Goal: Information Seeking & Learning: Learn about a topic

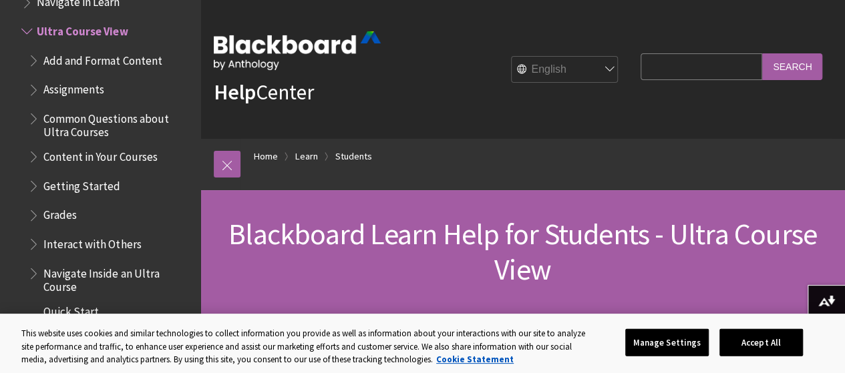
click at [241, 86] on strong "Help" at bounding box center [235, 92] width 42 height 27
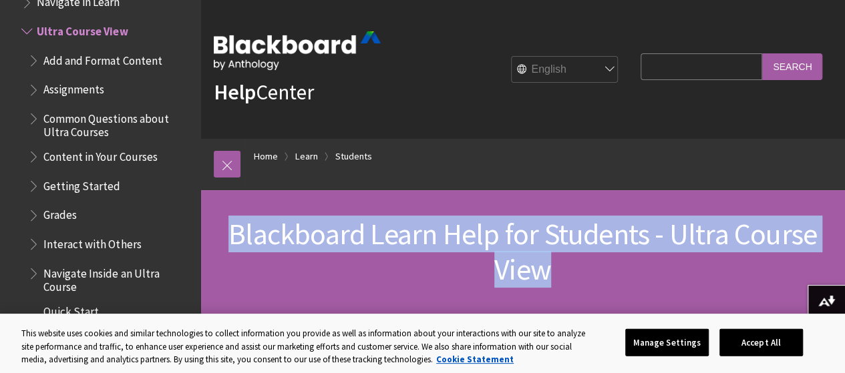
drag, startPoint x: 553, startPoint y: 271, endPoint x: 233, endPoint y: 232, distance: 322.3
click at [233, 232] on h1 "Blackboard Learn Help for Students - Ultra Course View" at bounding box center [523, 252] width 618 height 71
copy span "Blackboard Learn Help for Students - Ultra Course View"
click at [709, 339] on button "Manage Settings" at bounding box center [666, 343] width 83 height 28
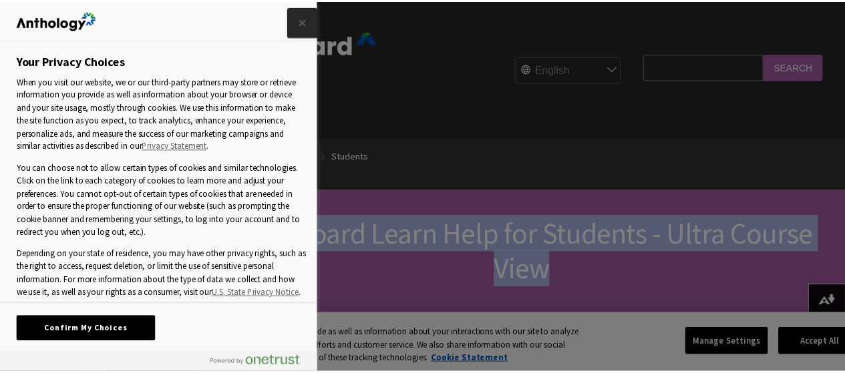
scroll to position [104, 0]
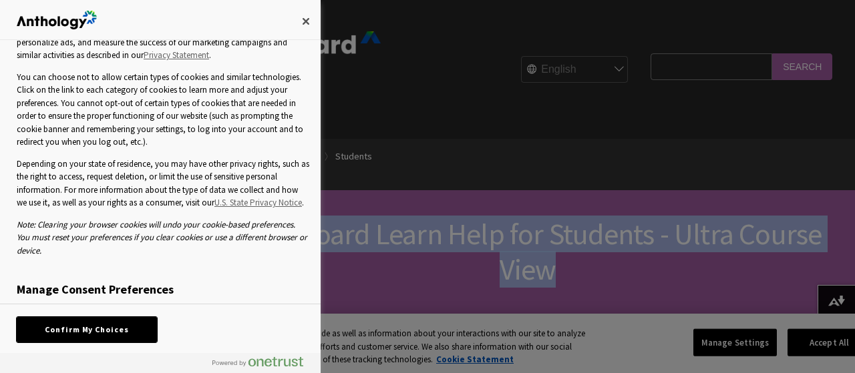
click at [112, 324] on button "Confirm My Choices" at bounding box center [87, 329] width 140 height 25
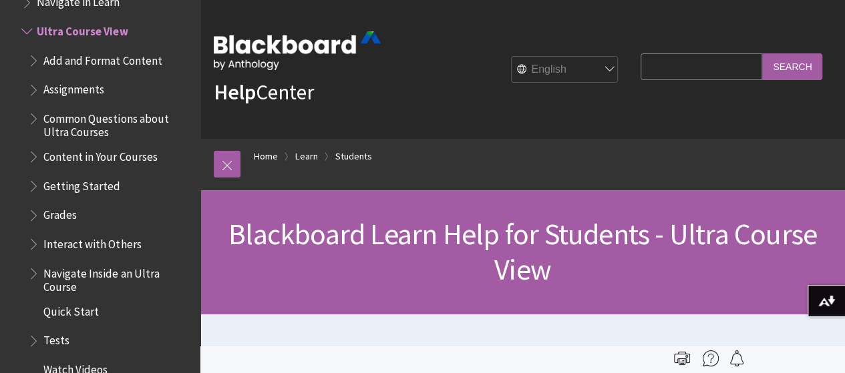
click at [816, 168] on ol "Home Learn Students" at bounding box center [535, 158] width 591 height 39
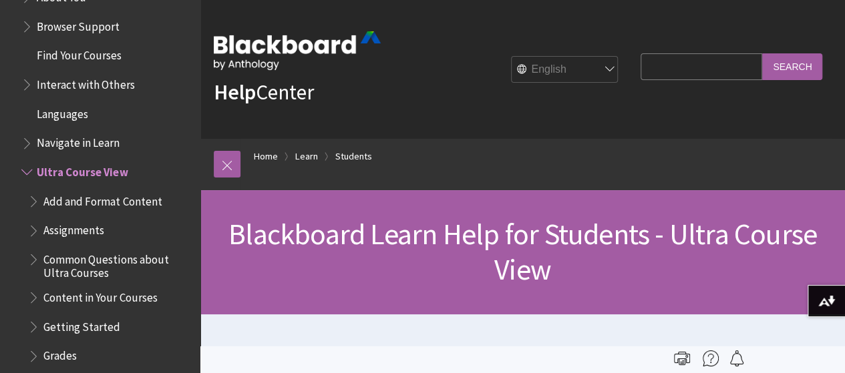
scroll to position [1503, 0]
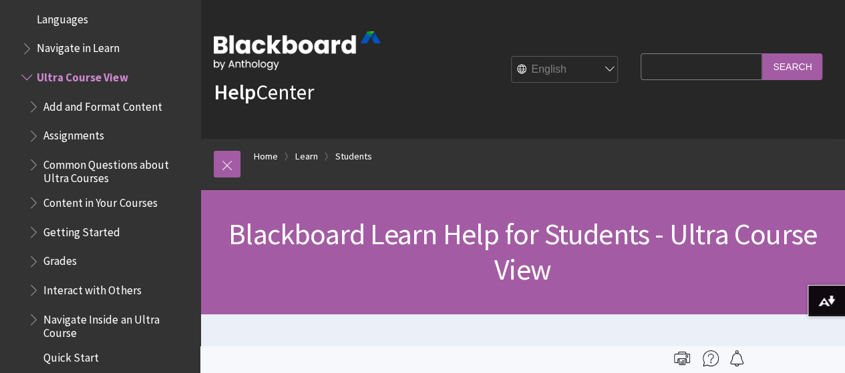
click at [78, 75] on span "Ultra Course View" at bounding box center [82, 75] width 91 height 18
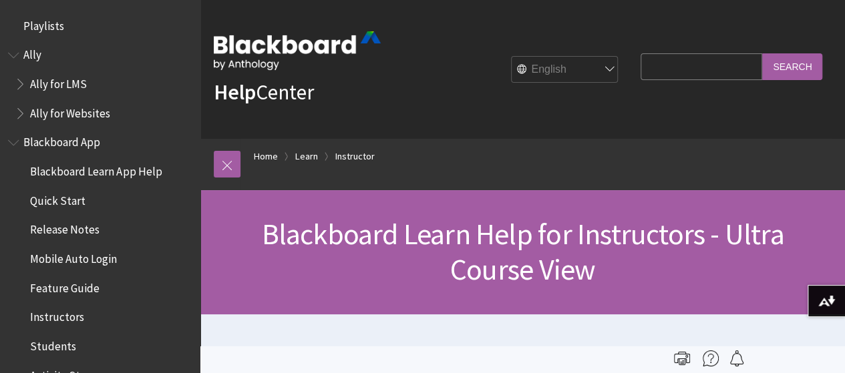
scroll to position [1616, 0]
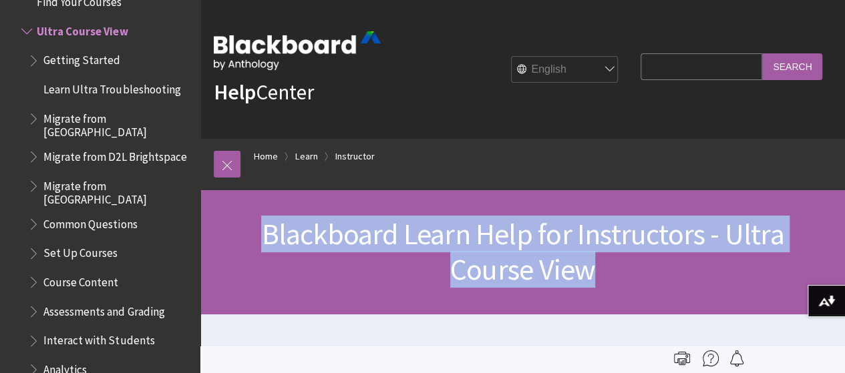
drag, startPoint x: 603, startPoint y: 279, endPoint x: 269, endPoint y: 234, distance: 337.5
click at [269, 234] on h1 "Blackboard Learn Help for Instructors - Ultra Course View" at bounding box center [523, 252] width 618 height 71
copy span "Blackboard Learn Help for Instructors - Ultra Course View"
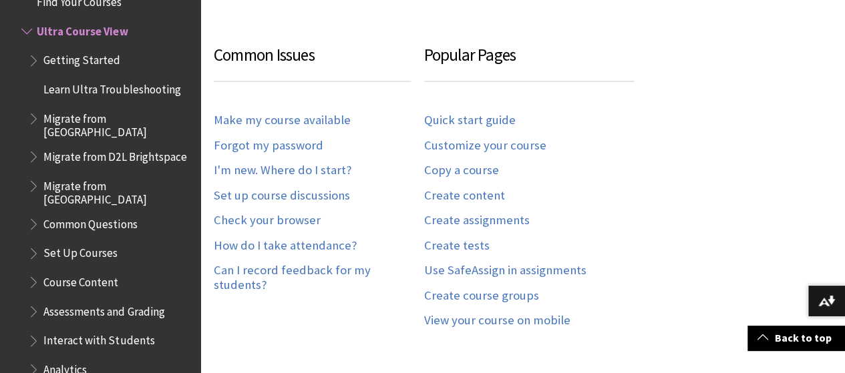
scroll to position [936, 0]
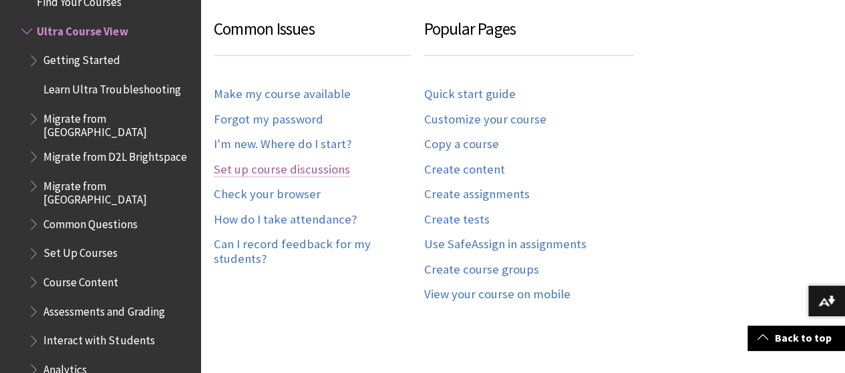
click at [306, 162] on link "Set up course discussions" at bounding box center [282, 169] width 136 height 15
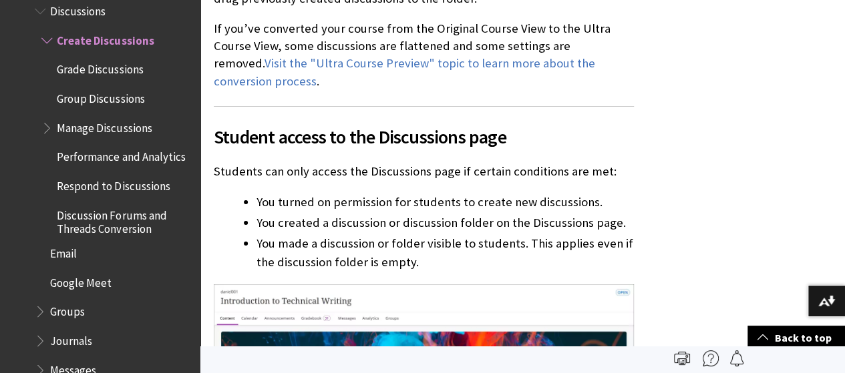
scroll to position [2252, 0]
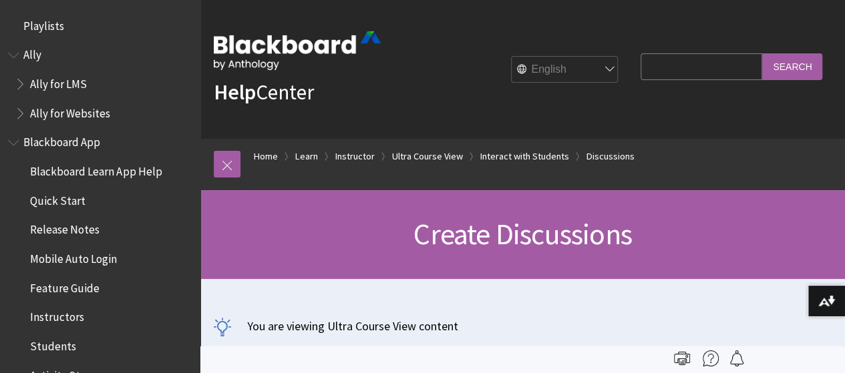
scroll to position [2208, 0]
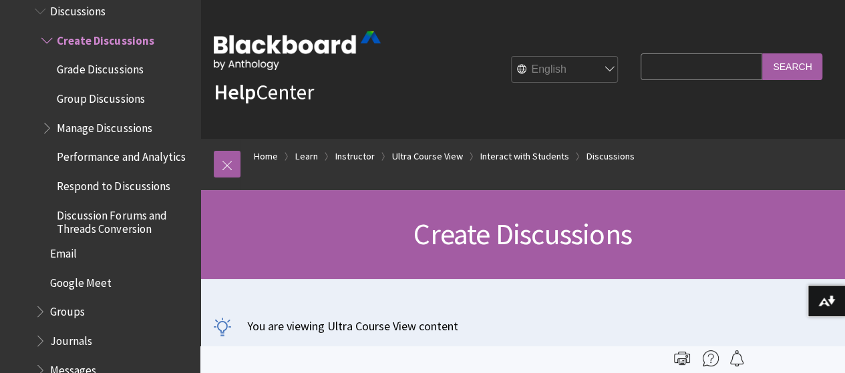
click at [667, 67] on input "Search Query" at bounding box center [702, 66] width 122 height 26
type input "Turnitin"
click at [787, 62] on input "Search" at bounding box center [792, 66] width 60 height 26
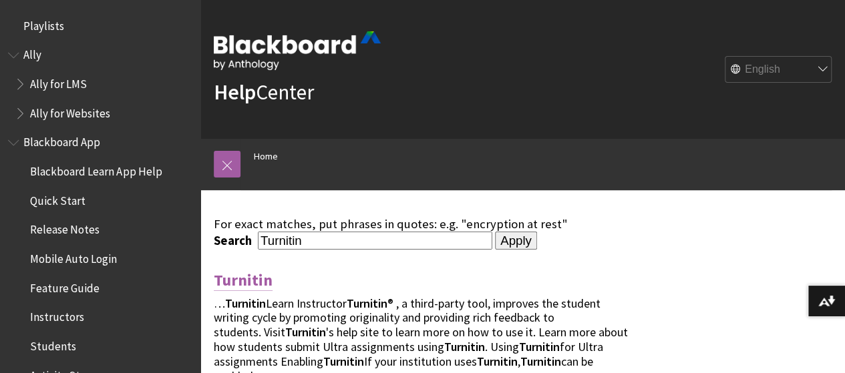
click at [246, 279] on link "Turnitin" at bounding box center [243, 280] width 59 height 21
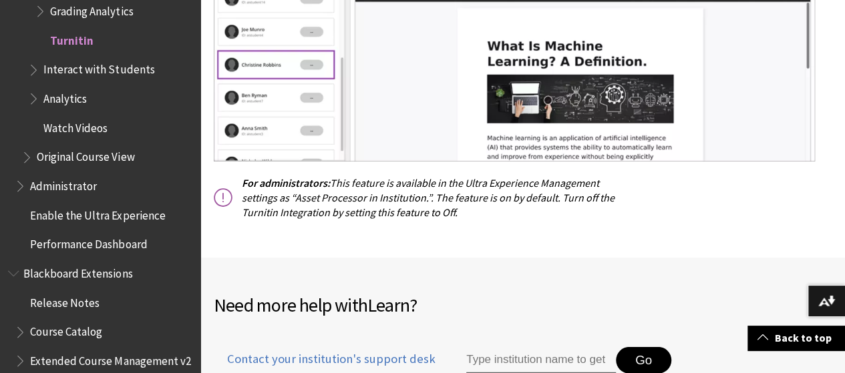
scroll to position [1663, 0]
